Goal: Navigation & Orientation: Find specific page/section

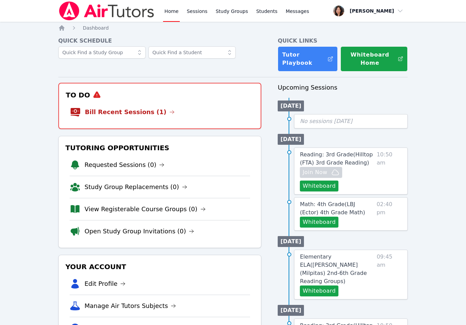
click at [196, 9] on link "Sessions" at bounding box center [197, 11] width 24 height 22
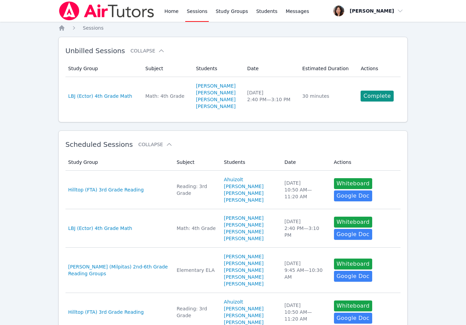
click at [172, 10] on link "Home" at bounding box center [171, 11] width 17 height 22
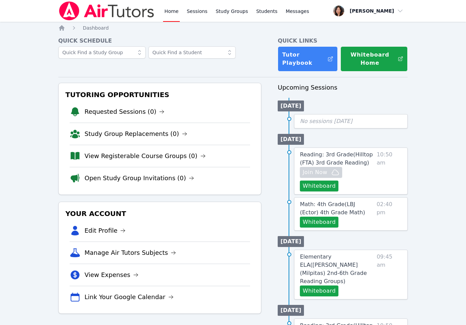
click at [196, 13] on link "Sessions" at bounding box center [197, 11] width 24 height 22
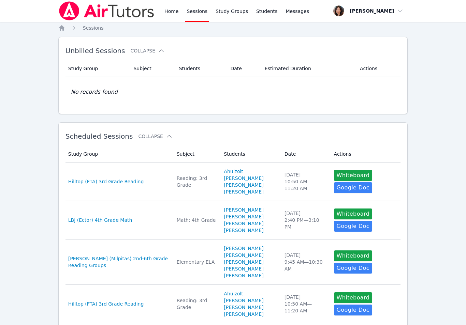
click at [173, 15] on link "Home" at bounding box center [171, 11] width 17 height 22
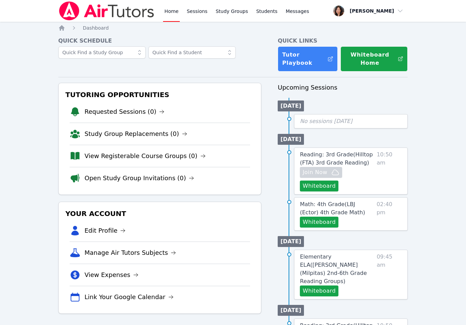
click at [145, 110] on link "Requested Sessions (0)" at bounding box center [125, 112] width 80 height 10
